Goal: Information Seeking & Learning: Learn about a topic

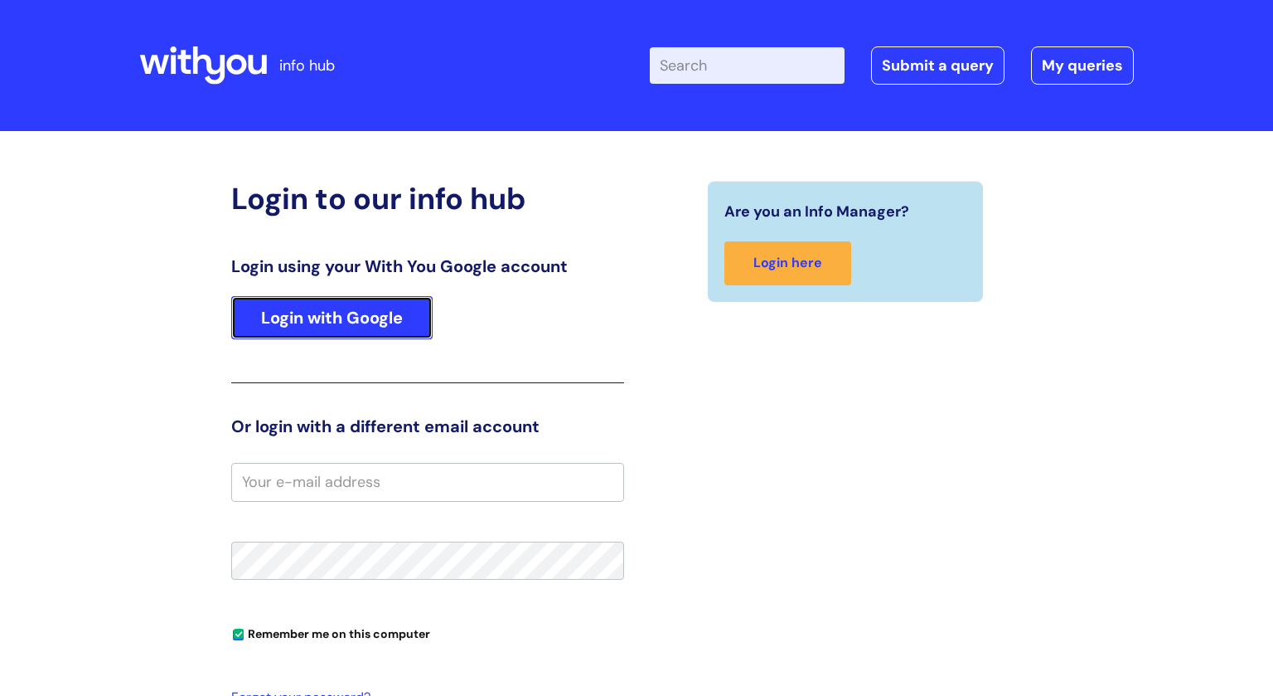
click at [425, 319] on link "Login with Google" at bounding box center [331, 317] width 201 height 43
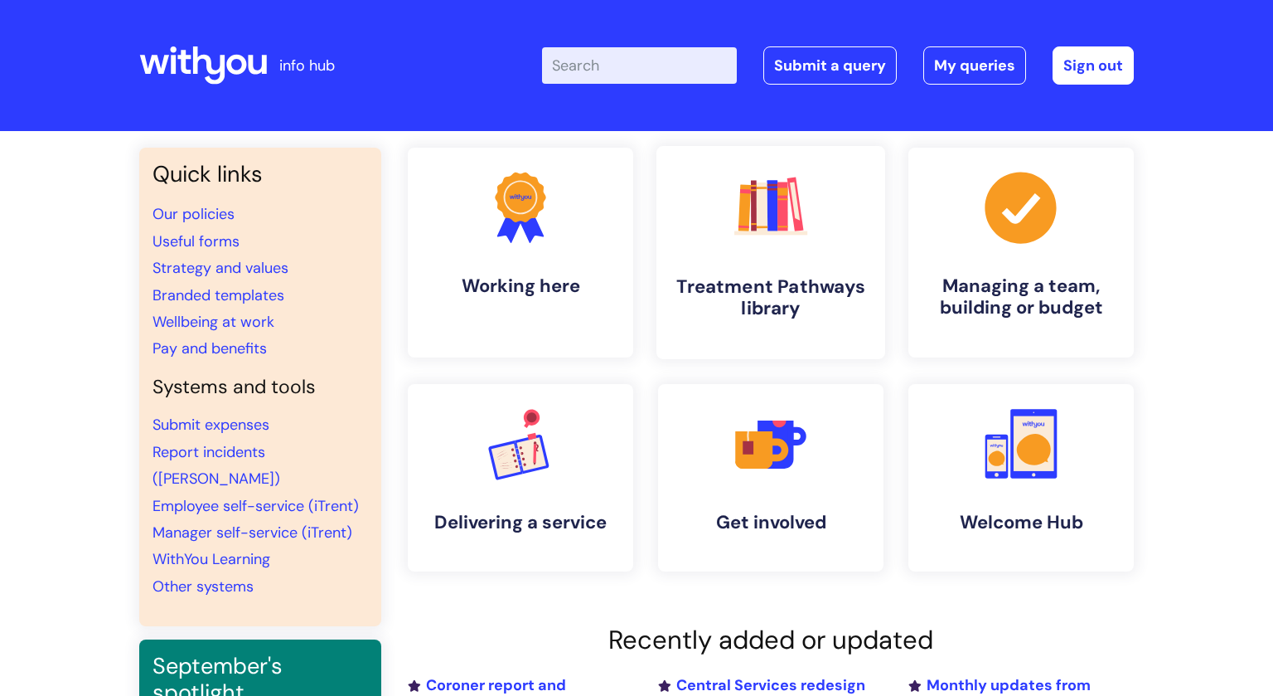
click at [778, 264] on link ".cls-1{fill:#f89b22;}.cls-1,.cls-2,.cls-3,.cls-4,.cls-5,.cls-6,.cls-7{stroke-wi…" at bounding box center [771, 252] width 229 height 213
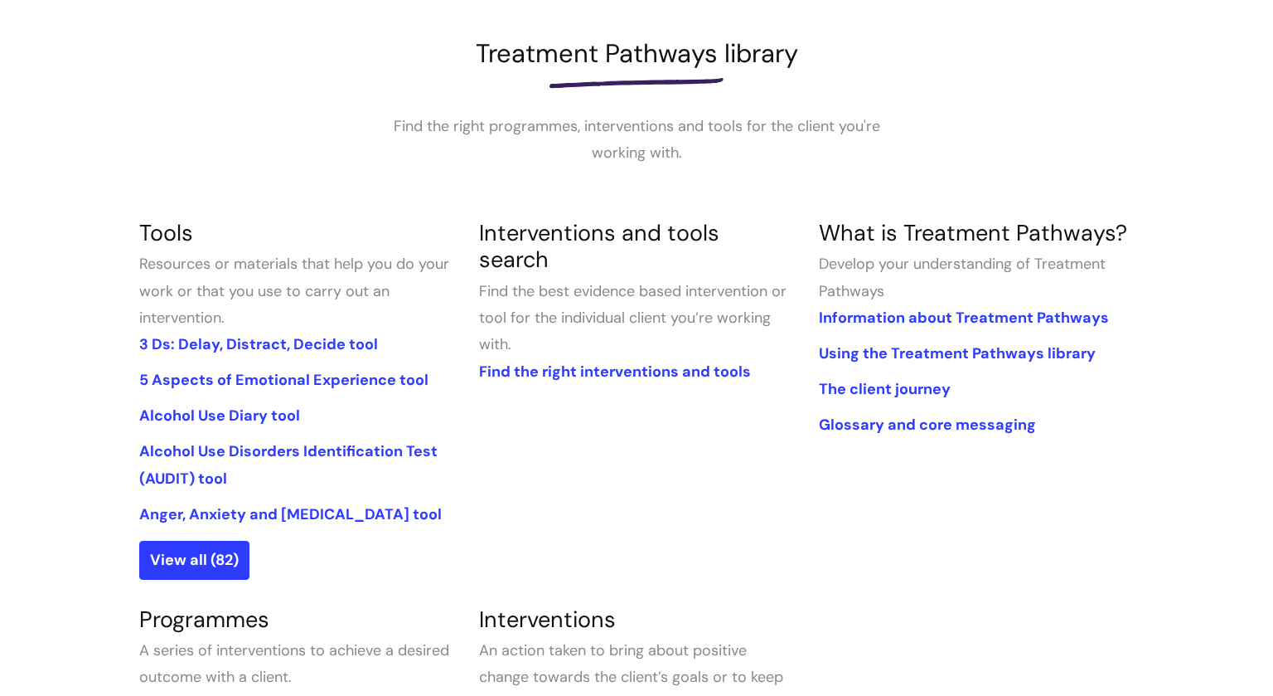
scroll to position [239, 0]
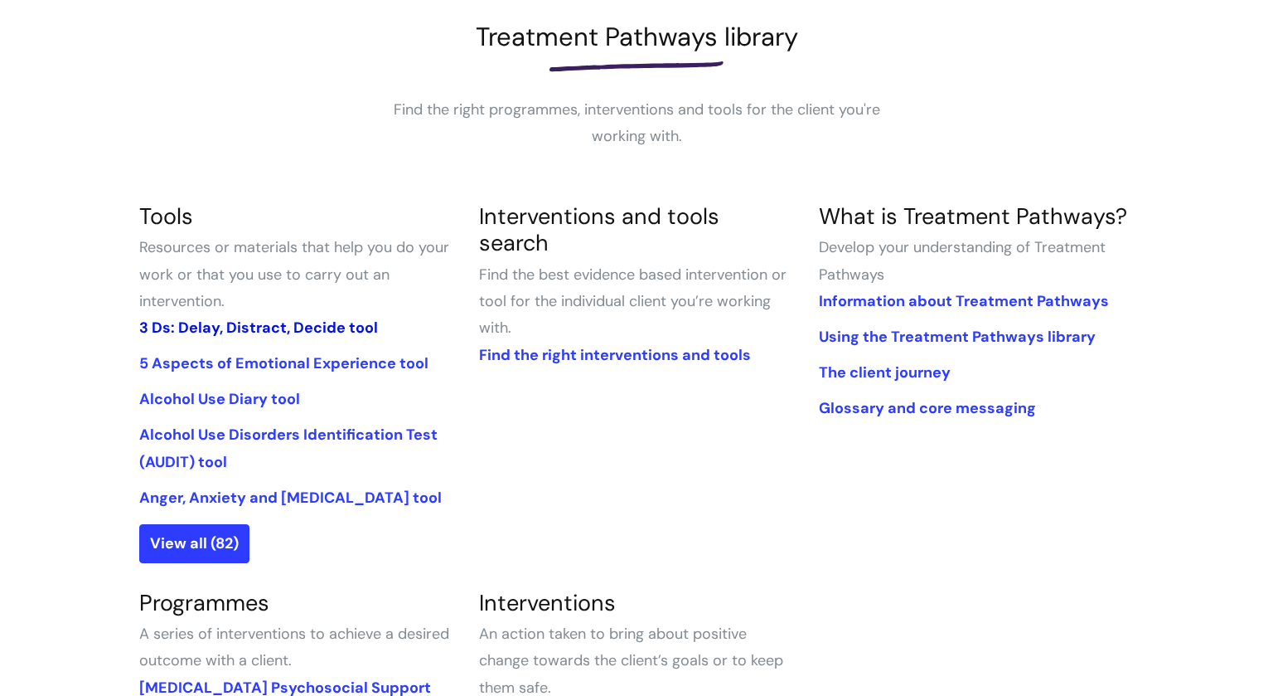
click at [213, 326] on link "3 Ds: Delay, Distract, Decide tool" at bounding box center [258, 327] width 239 height 20
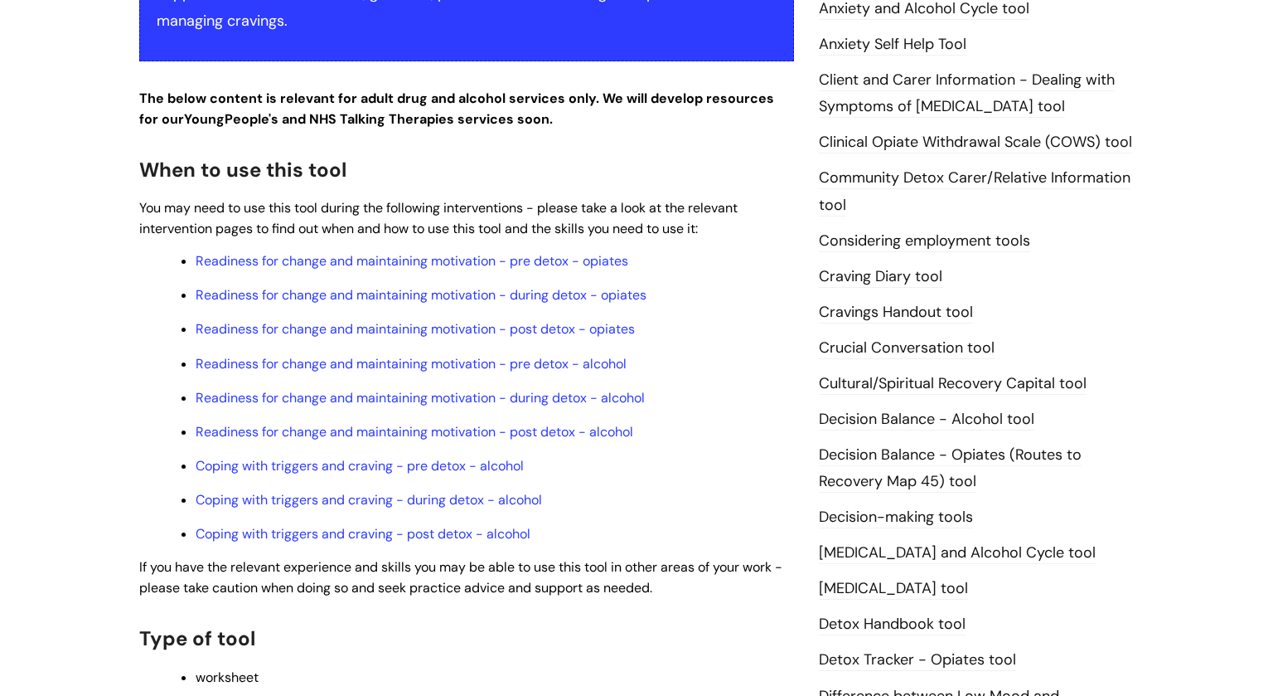
scroll to position [431, 0]
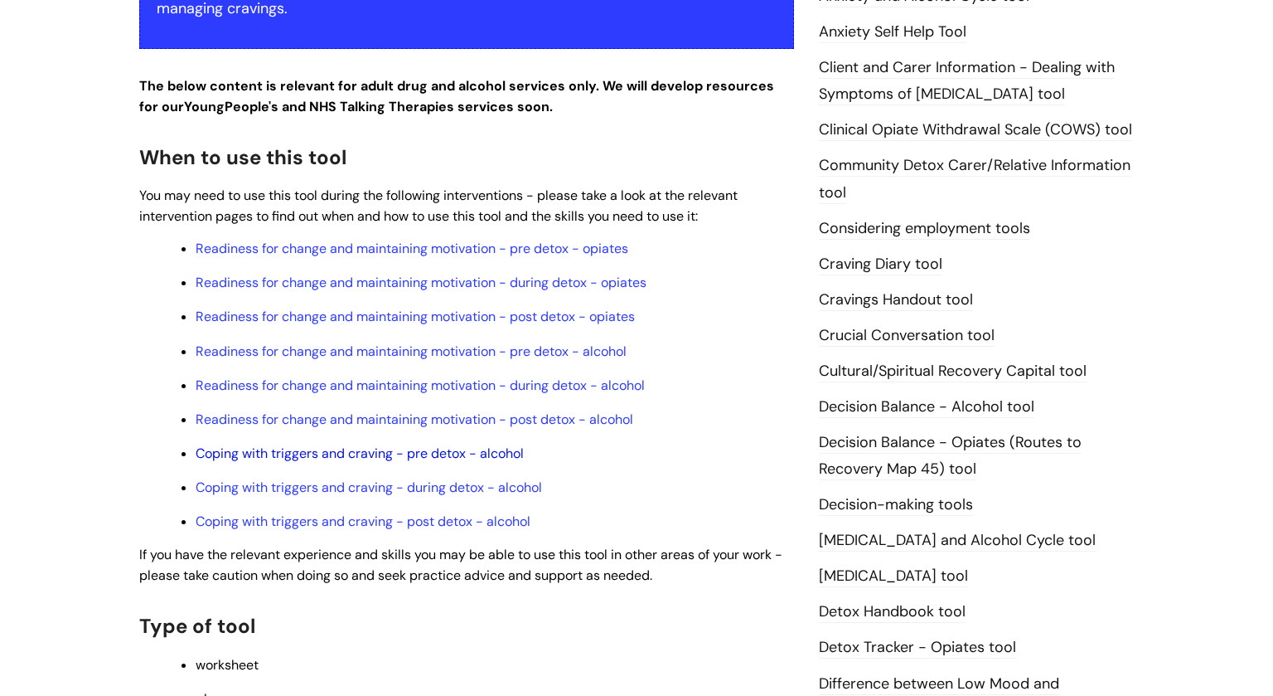
click at [269, 462] on link "Coping with triggers and craving - pre detox - alcohol" at bounding box center [360, 452] width 328 height 17
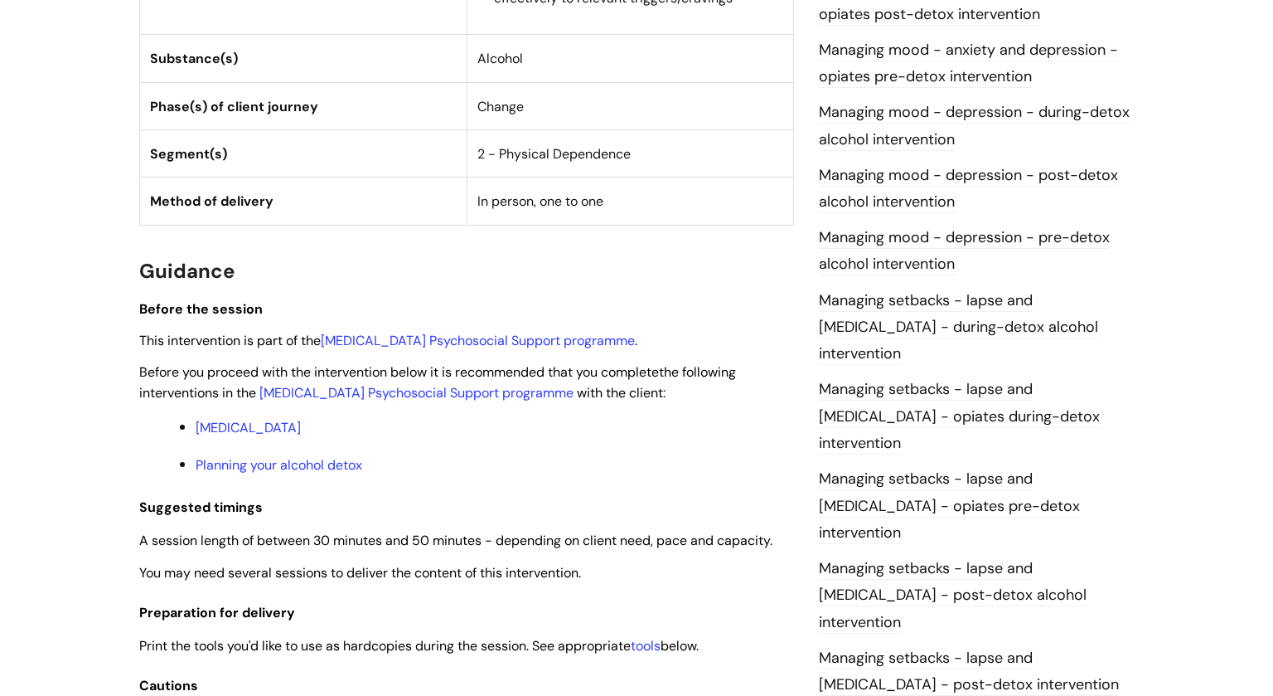
scroll to position [1097, 0]
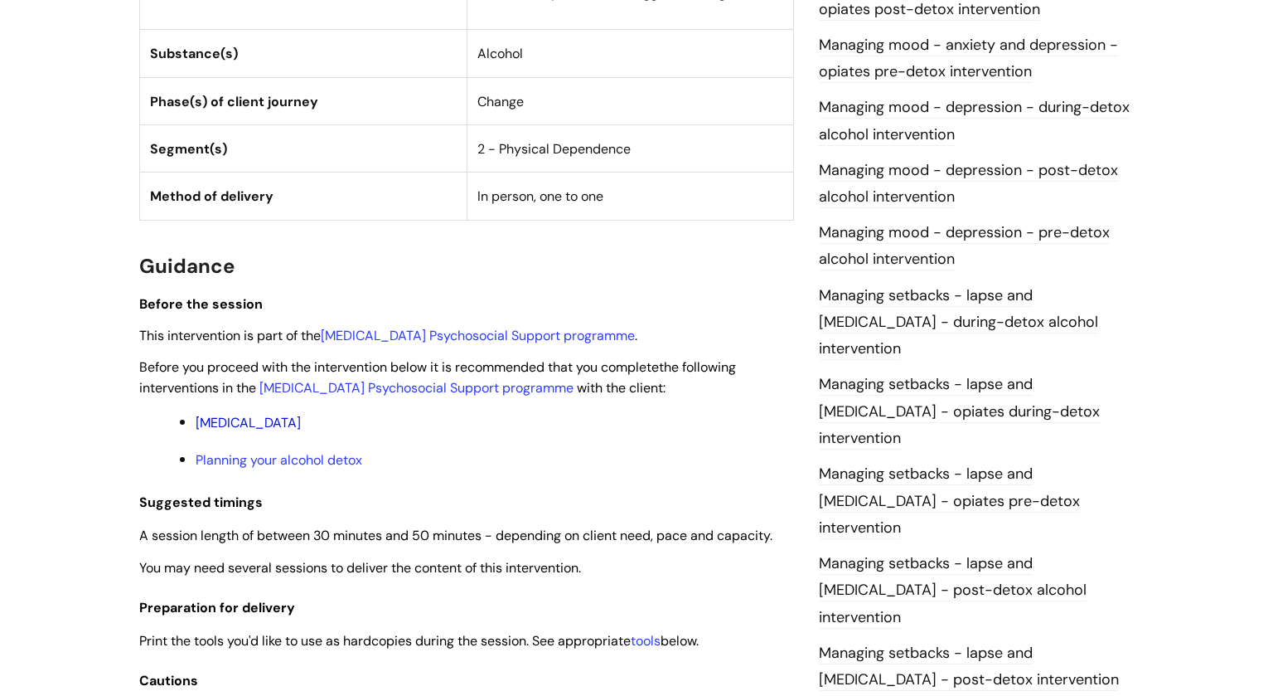
click at [281, 428] on link "[MEDICAL_DATA]" at bounding box center [248, 422] width 105 height 17
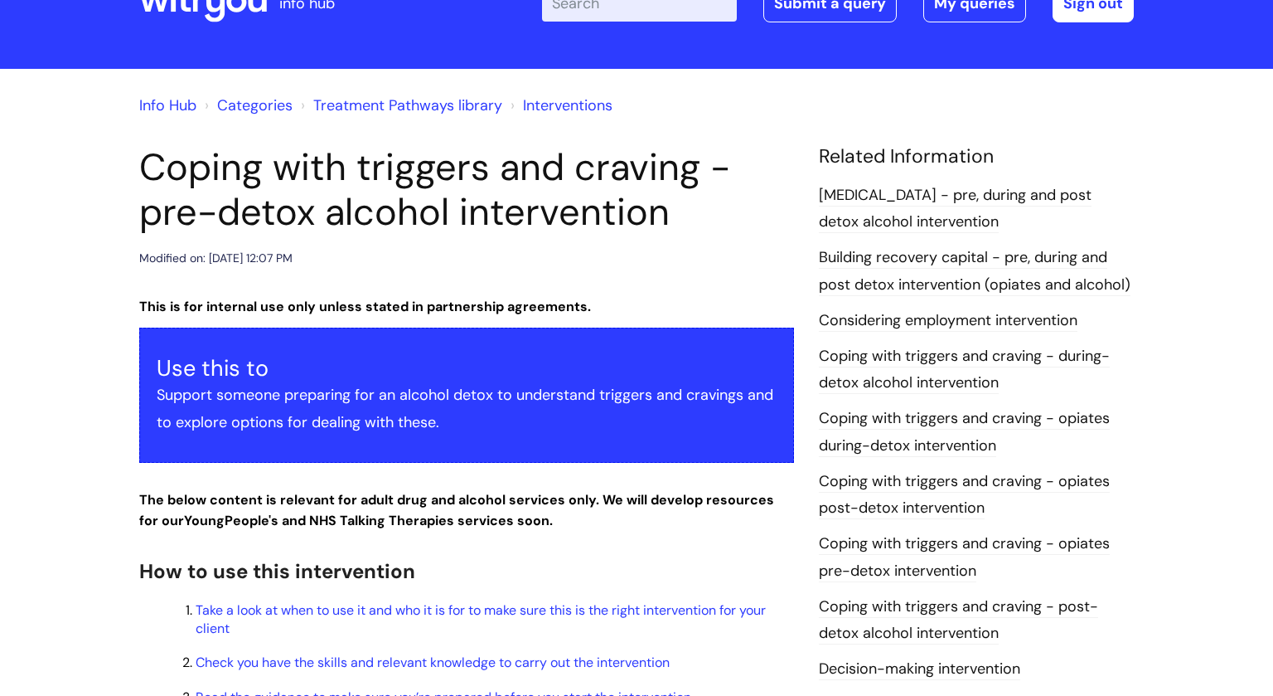
scroll to position [0, 0]
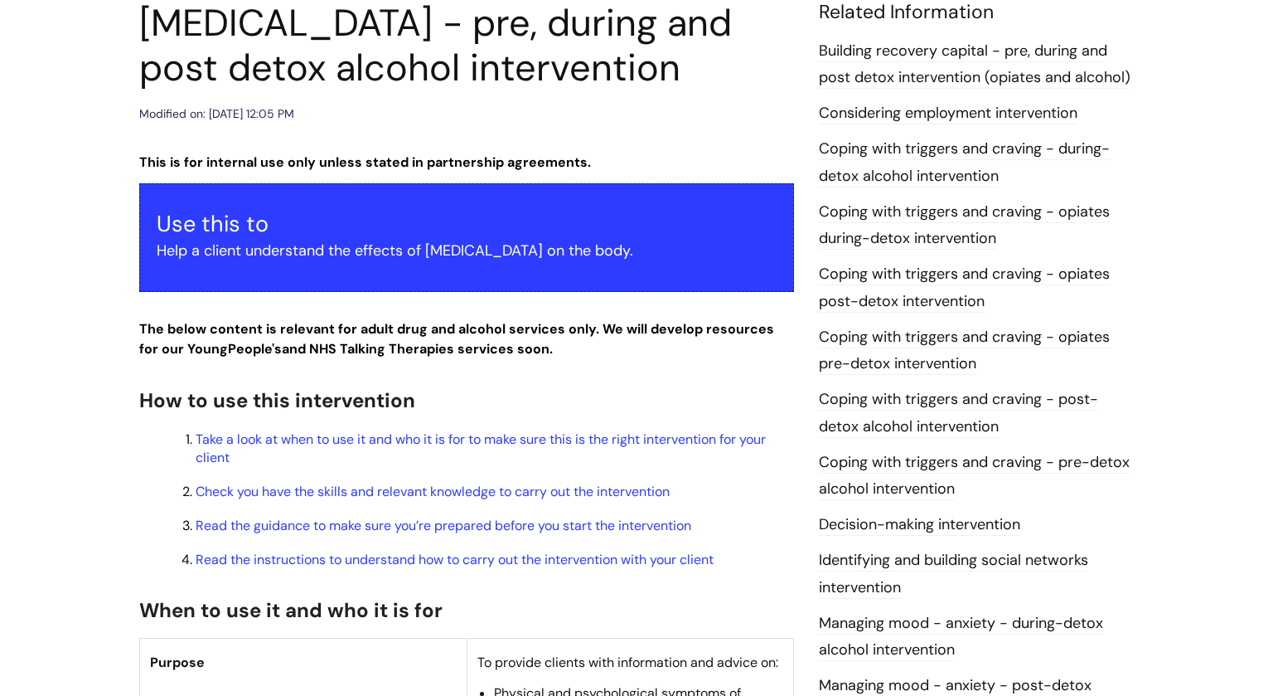
scroll to position [199, 0]
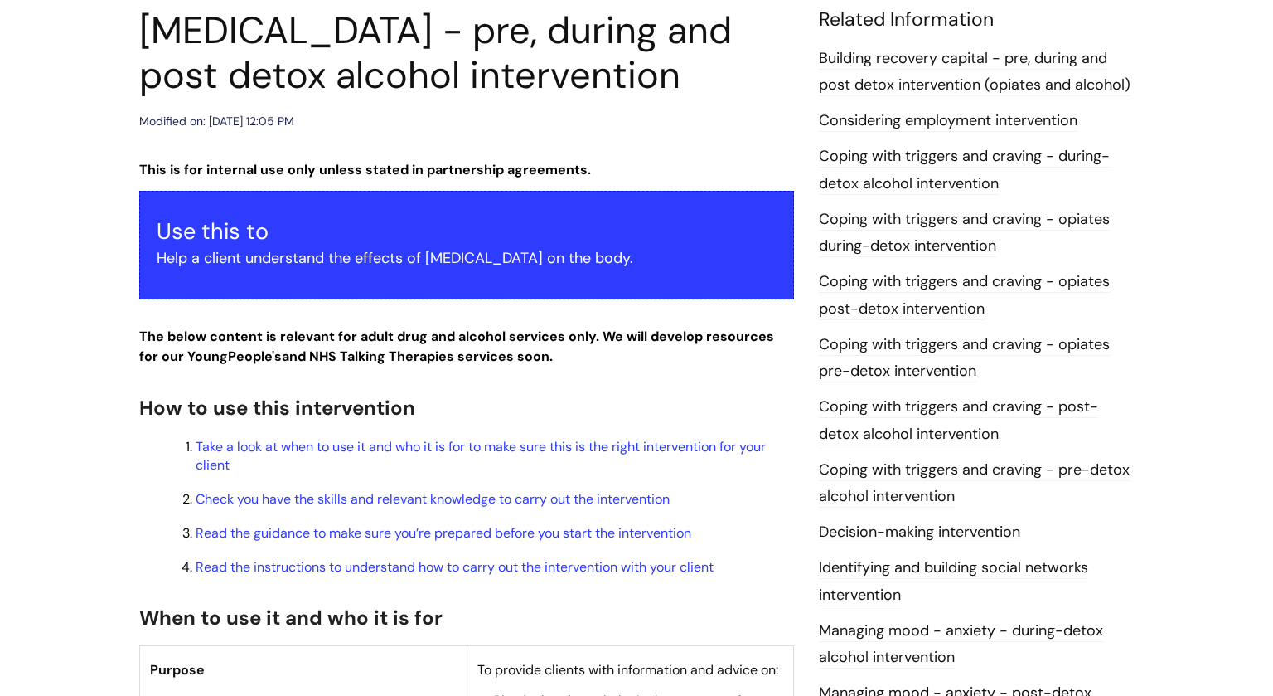
click at [849, 412] on link "Coping with triggers and craving - post-detox alcohol intervention" at bounding box center [958, 420] width 279 height 48
